Goal: Information Seeking & Learning: Learn about a topic

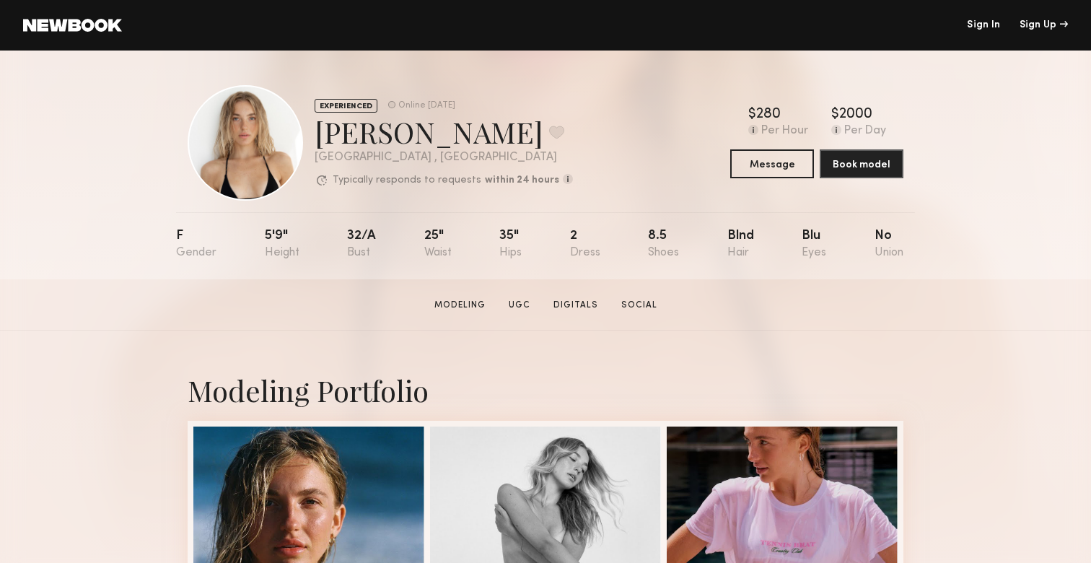
scroll to position [290, 0]
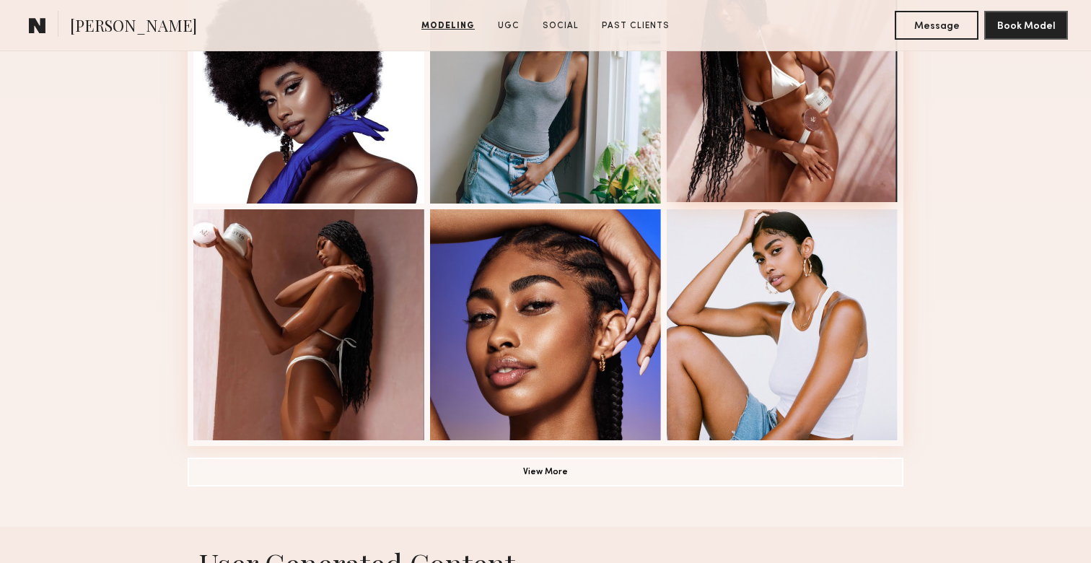
scroll to position [930, 0]
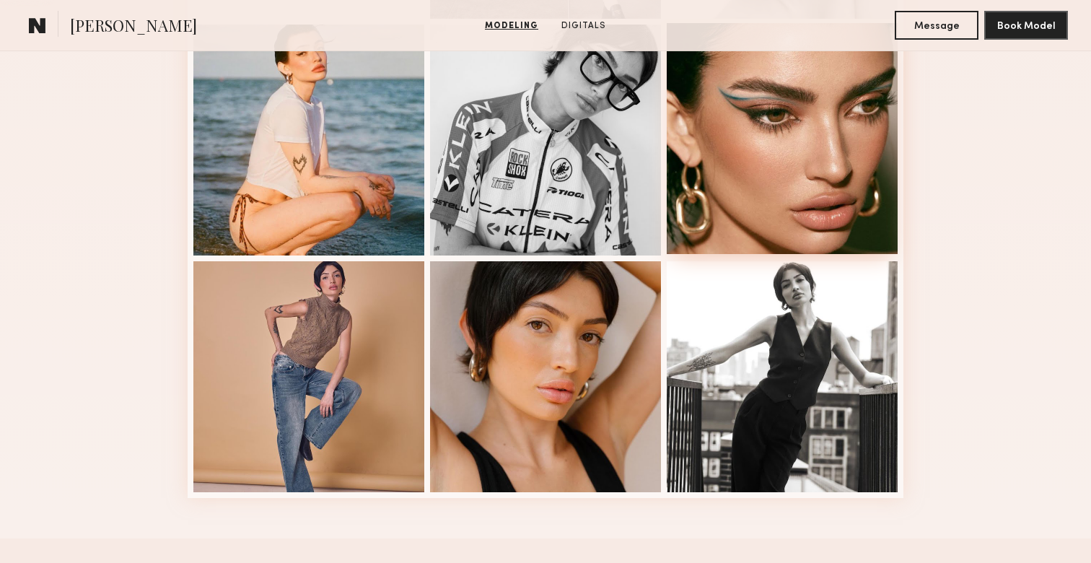
scroll to position [880, 0]
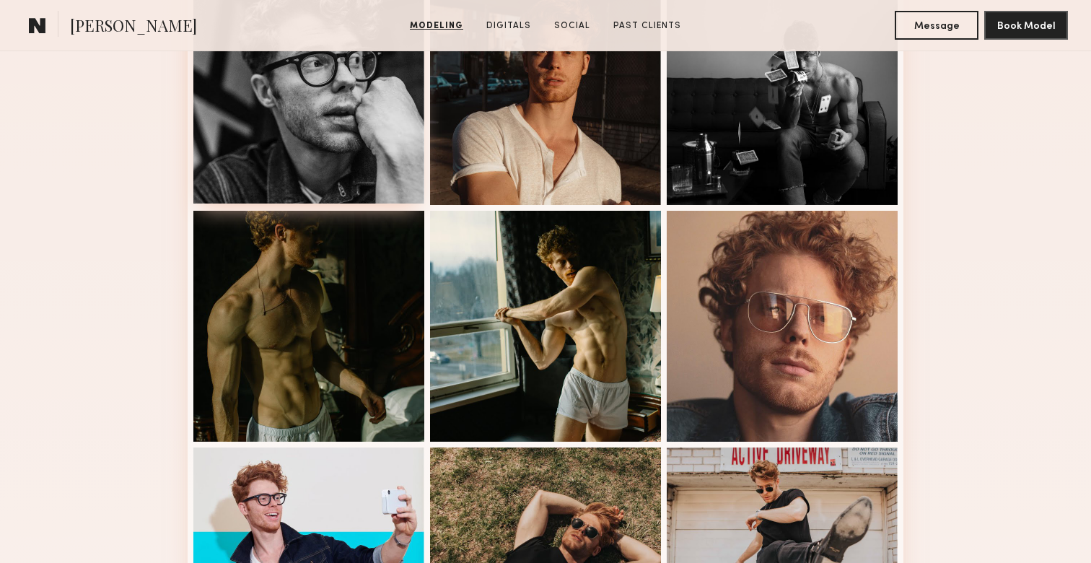
scroll to position [696, 0]
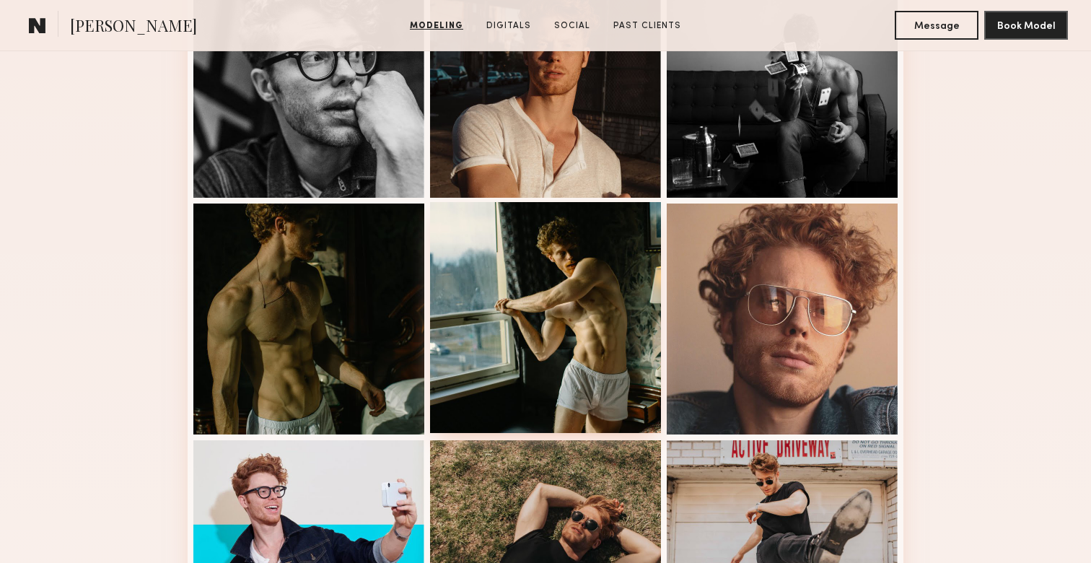
click at [578, 339] on div at bounding box center [545, 317] width 231 height 231
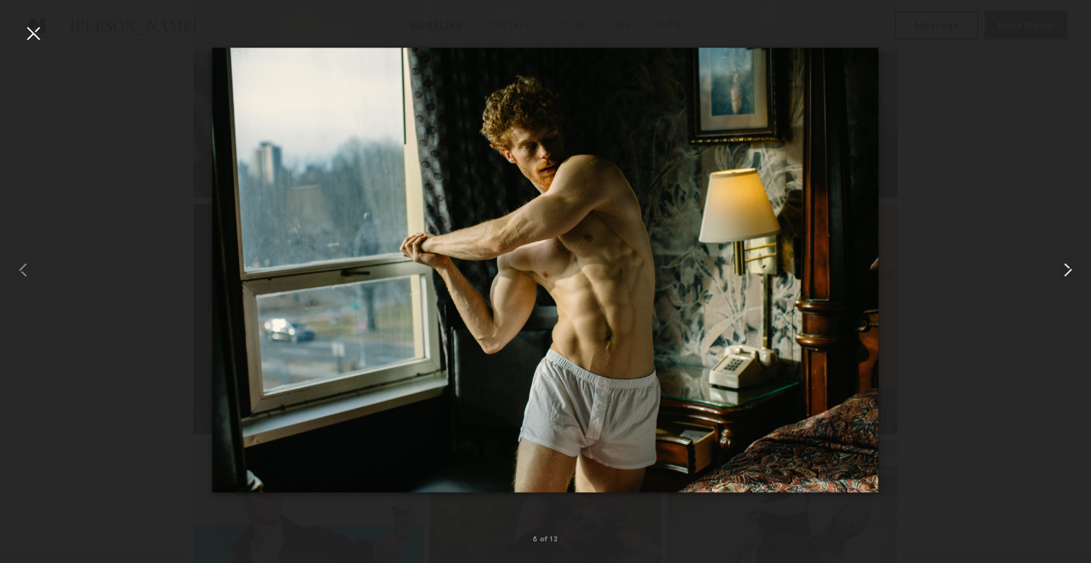
click at [1060, 279] on common-icon at bounding box center [1067, 269] width 23 height 23
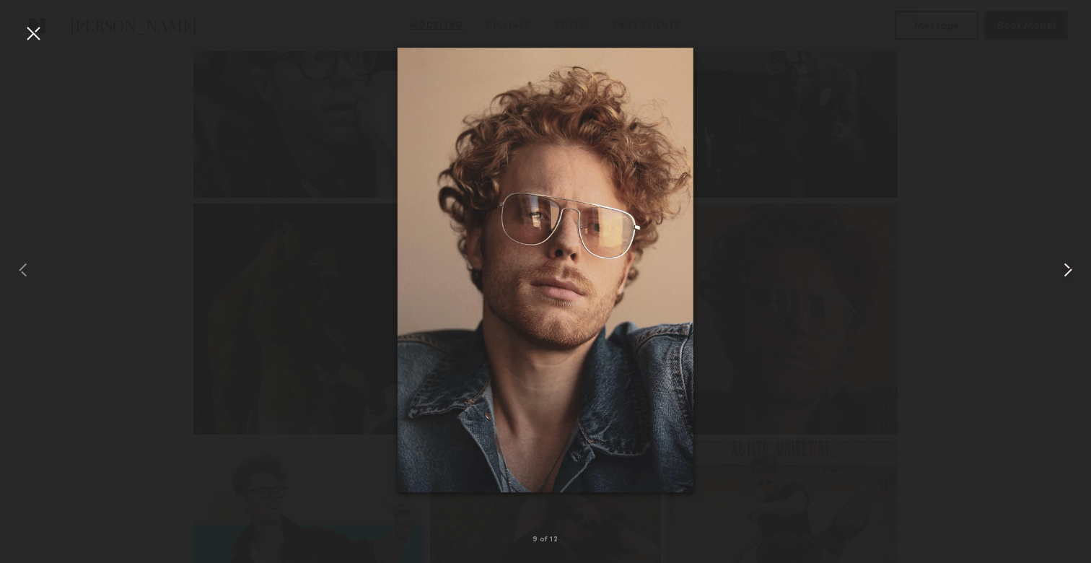
click at [1060, 279] on common-icon at bounding box center [1067, 269] width 23 height 23
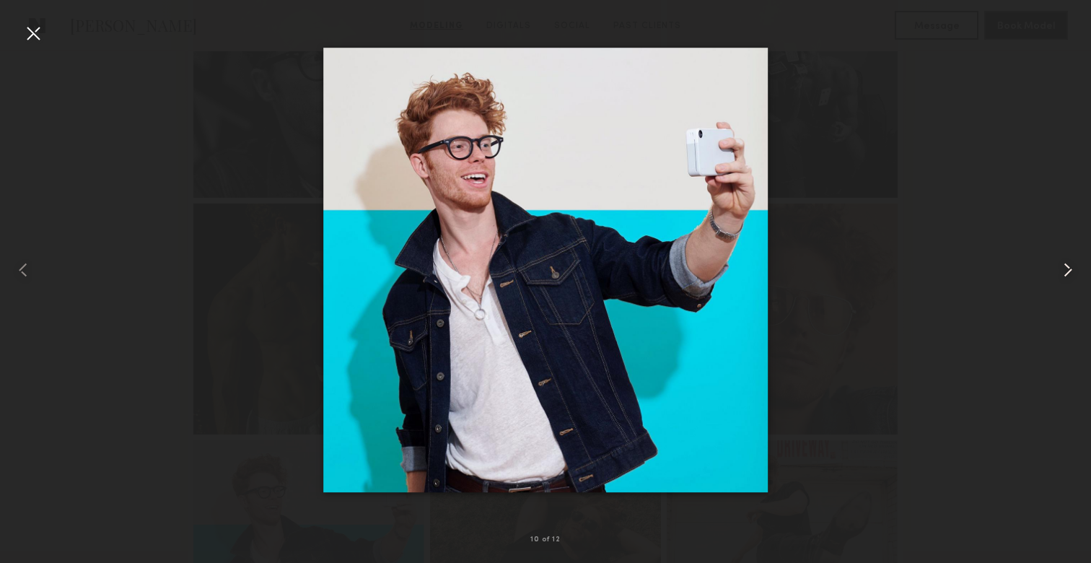
click at [1060, 279] on common-icon at bounding box center [1067, 269] width 23 height 23
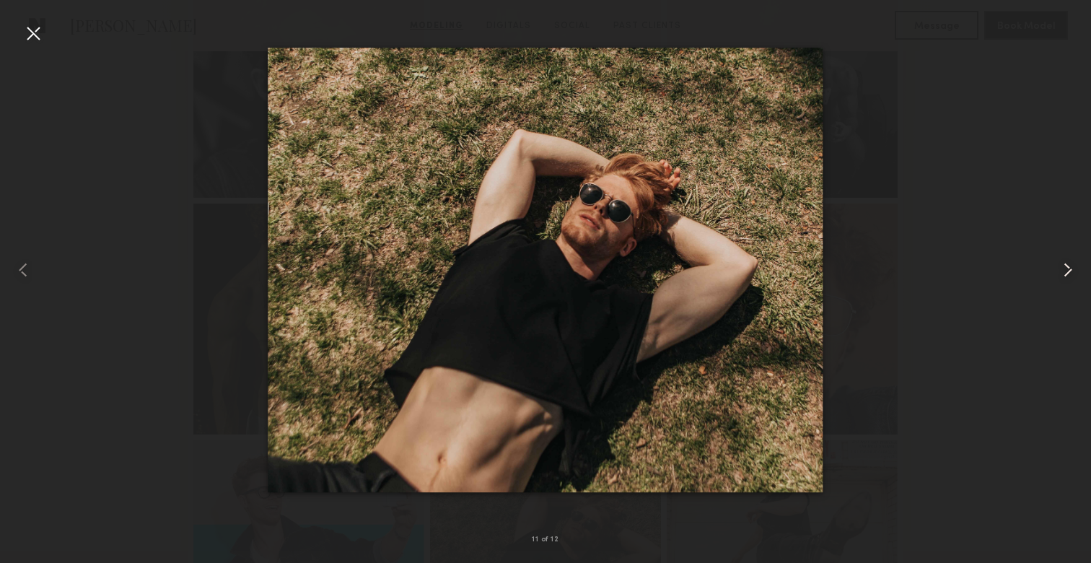
click at [1060, 279] on common-icon at bounding box center [1067, 269] width 23 height 23
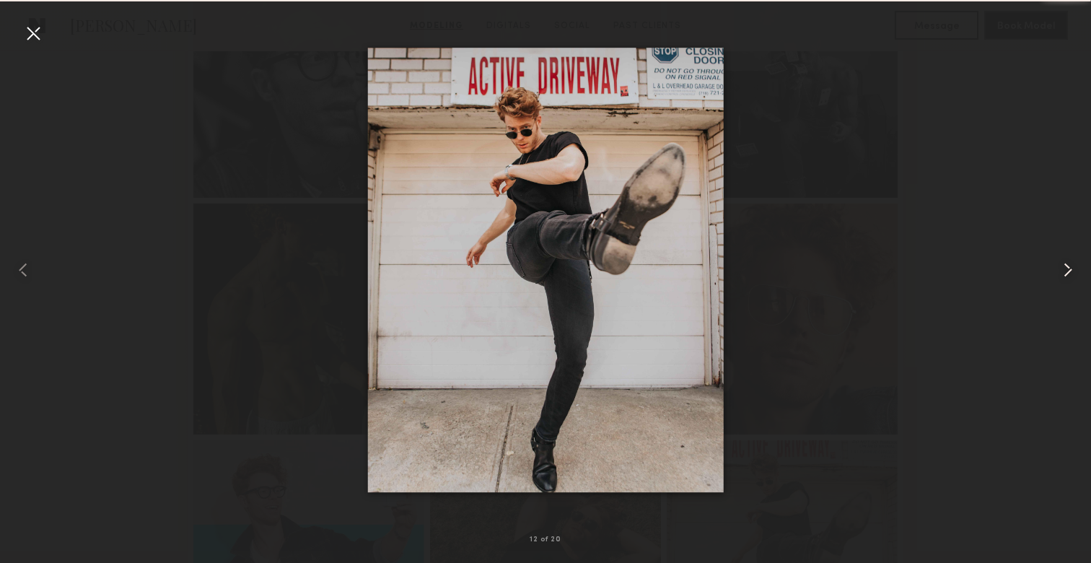
click at [1060, 279] on common-icon at bounding box center [1067, 269] width 23 height 23
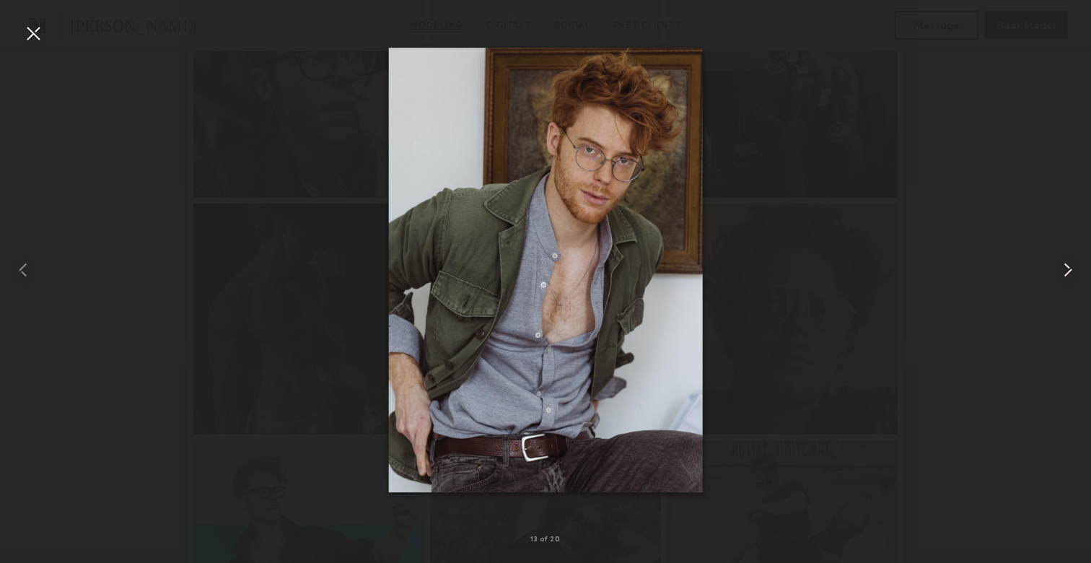
click at [1060, 279] on common-icon at bounding box center [1067, 269] width 23 height 23
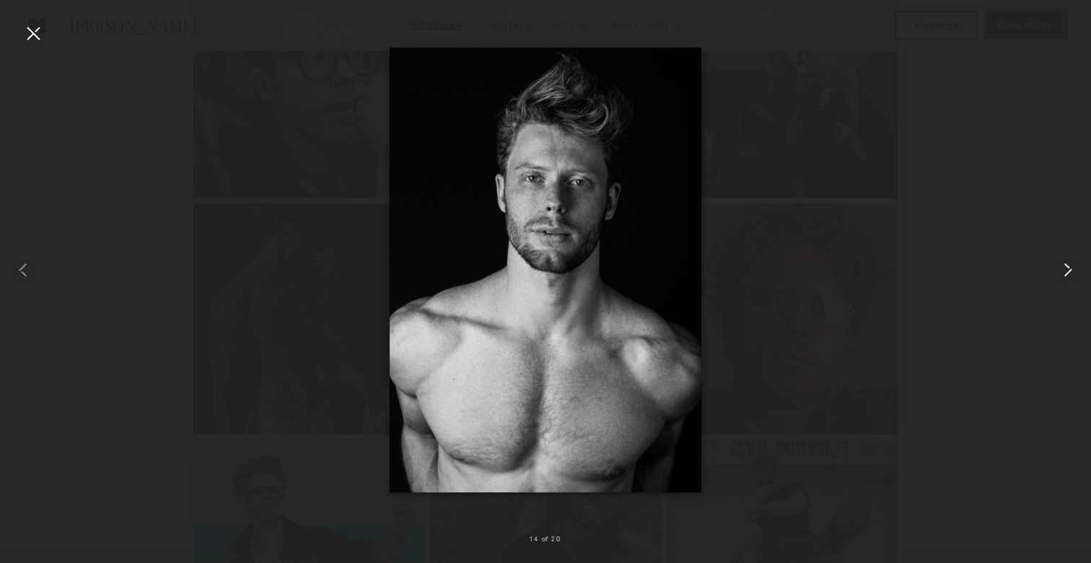
click at [1062, 280] on common-icon at bounding box center [1067, 269] width 23 height 23
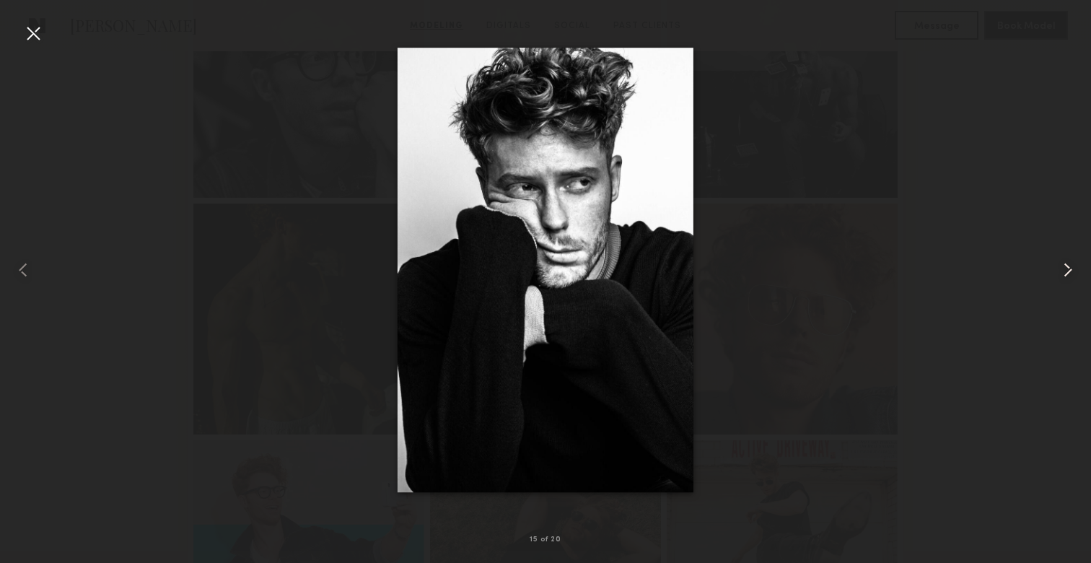
click at [1062, 280] on common-icon at bounding box center [1067, 269] width 23 height 23
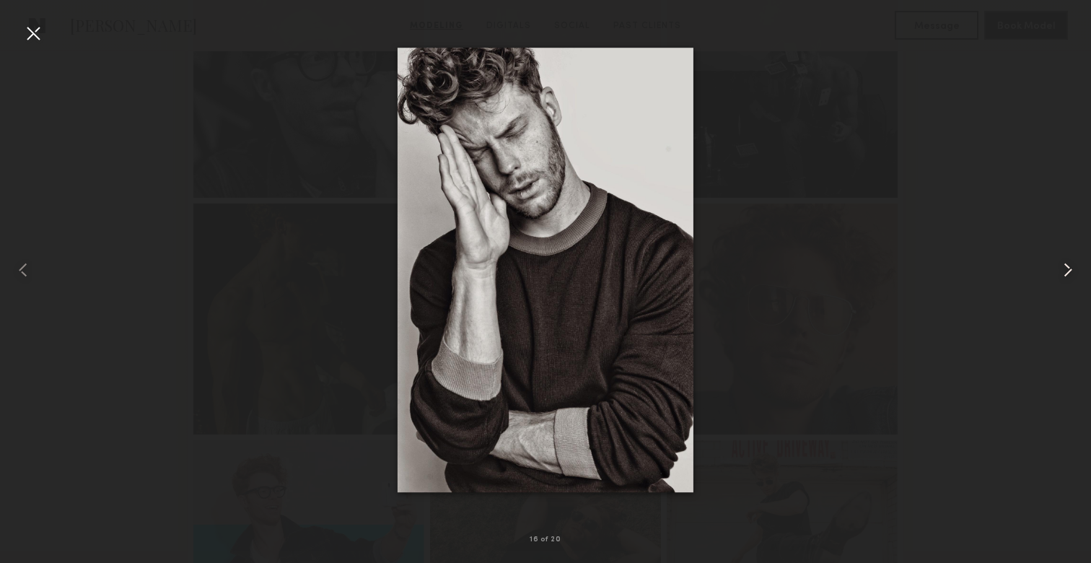
click at [1062, 280] on common-icon at bounding box center [1067, 269] width 23 height 23
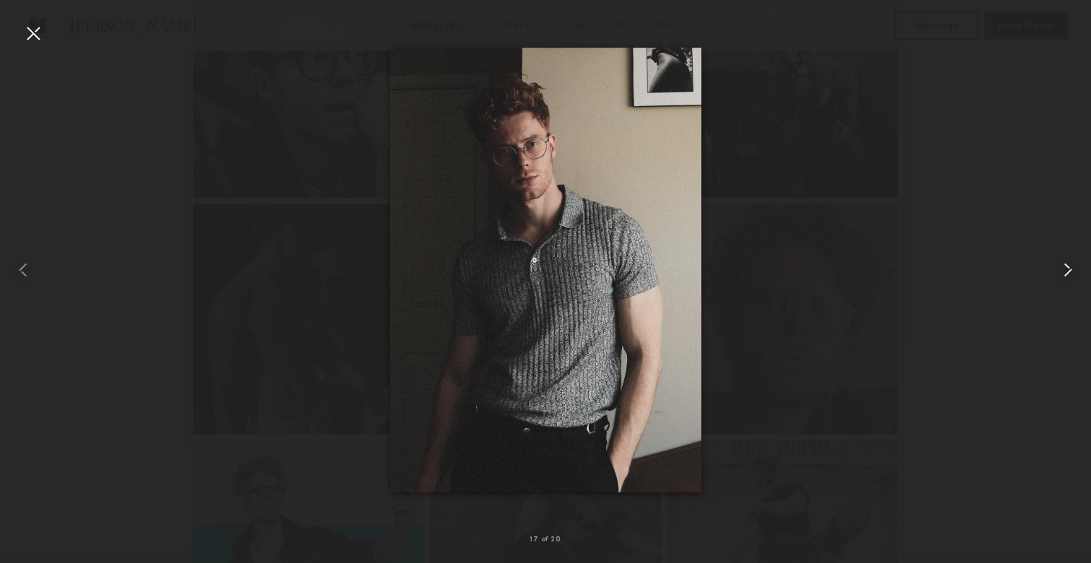
click at [1057, 273] on common-icon at bounding box center [1067, 269] width 23 height 23
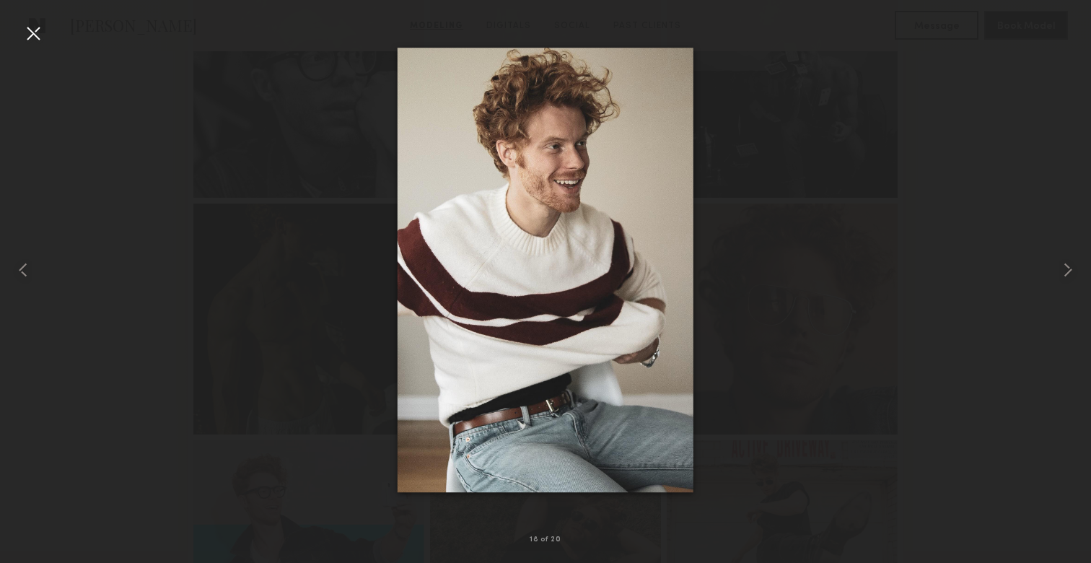
click at [41, 28] on div at bounding box center [33, 33] width 23 height 23
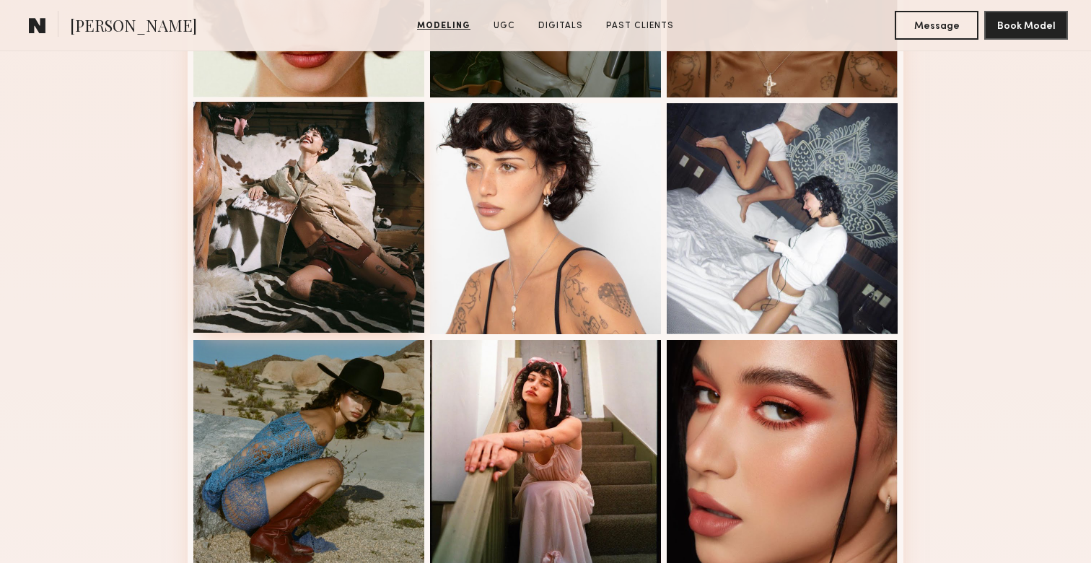
scroll to position [559, 0]
